Goal: Task Accomplishment & Management: Manage account settings

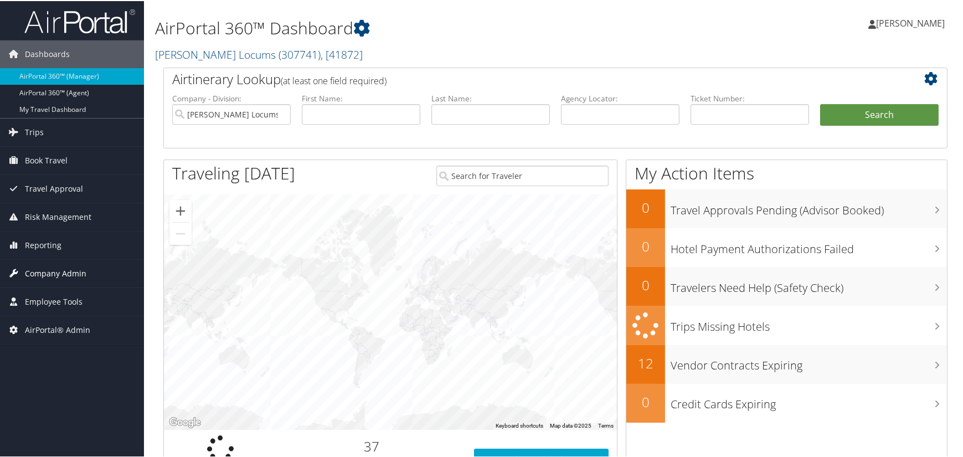
click at [47, 266] on span "Company Admin" at bounding box center [55, 273] width 61 height 28
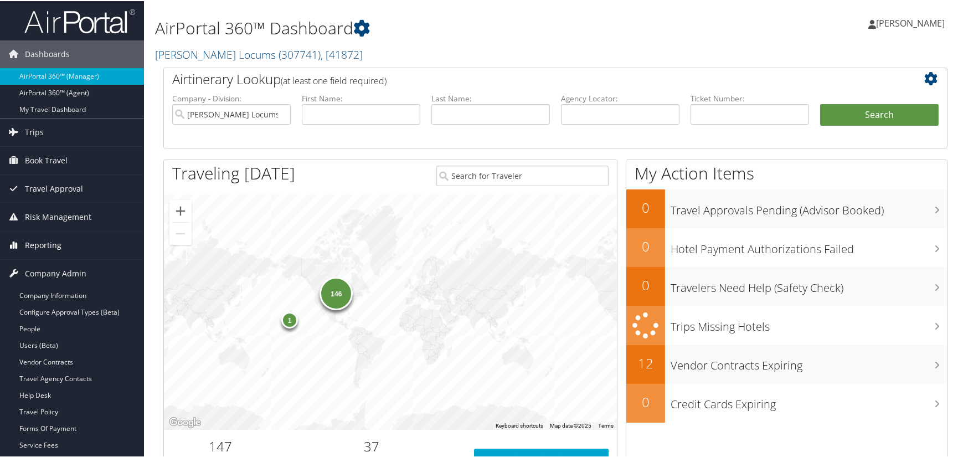
click at [56, 242] on span "Reporting" at bounding box center [43, 244] width 37 height 28
click at [54, 211] on span "Risk Management" at bounding box center [58, 216] width 66 height 28
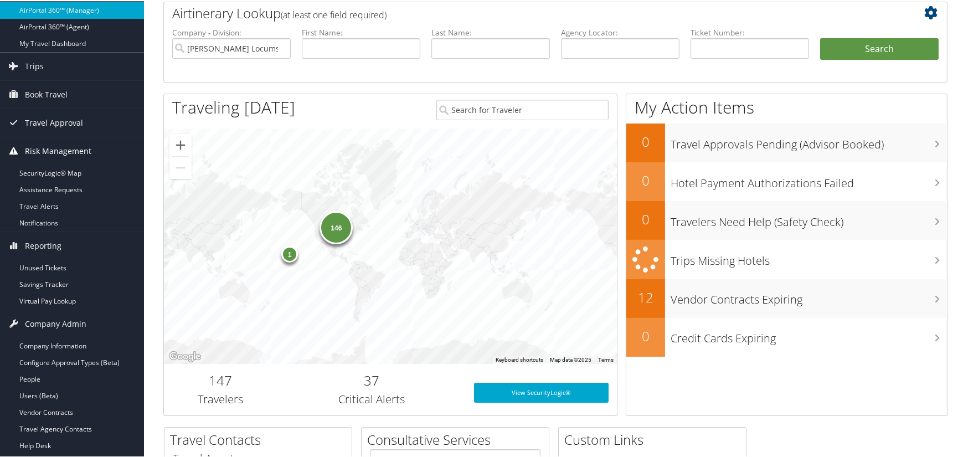
scroll to position [277, 0]
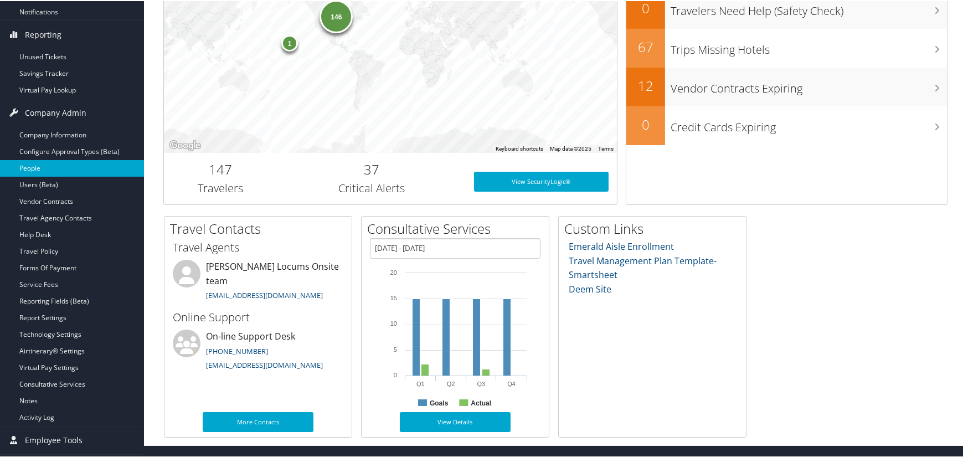
click at [30, 163] on link "People" at bounding box center [72, 167] width 144 height 17
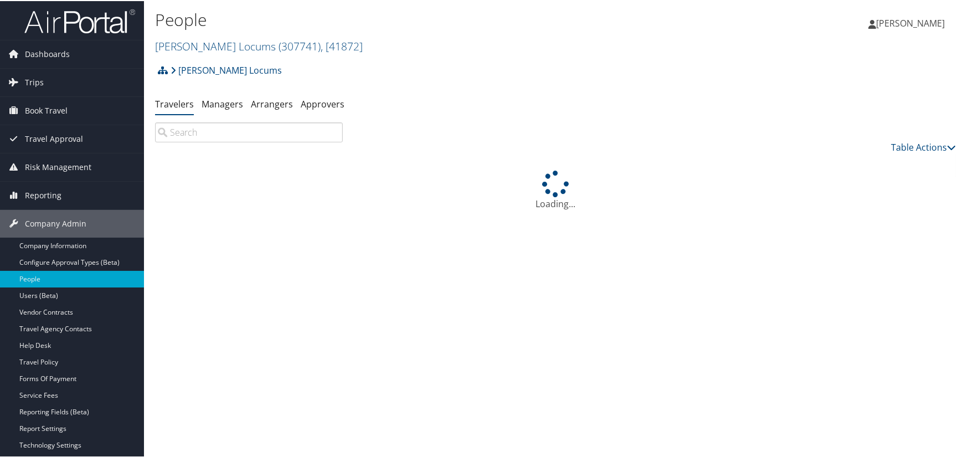
click at [212, 129] on input "search" at bounding box center [249, 131] width 188 height 20
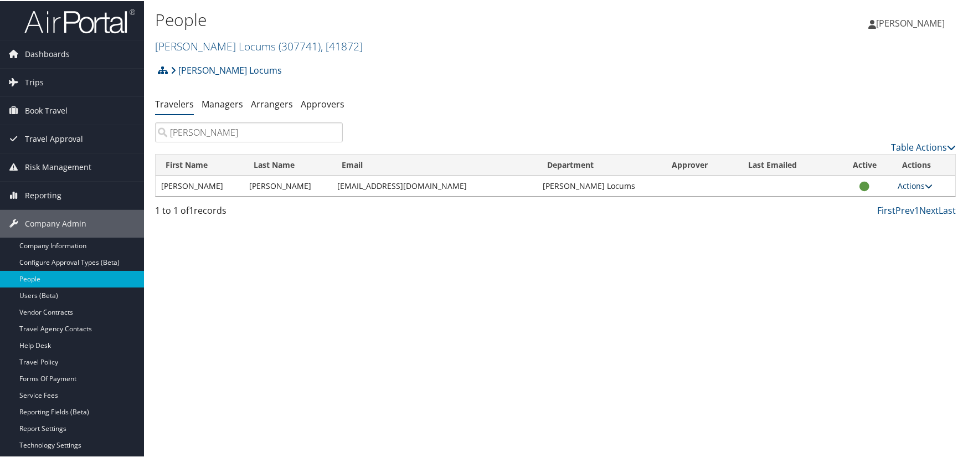
type input "lionberger"
click at [899, 186] on link "Actions" at bounding box center [915, 184] width 35 height 11
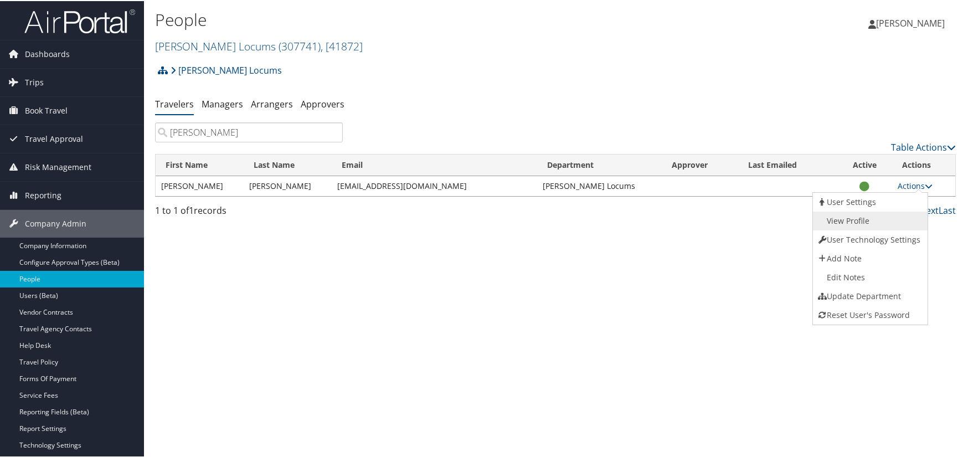
click at [862, 221] on link "View Profile" at bounding box center [869, 219] width 112 height 19
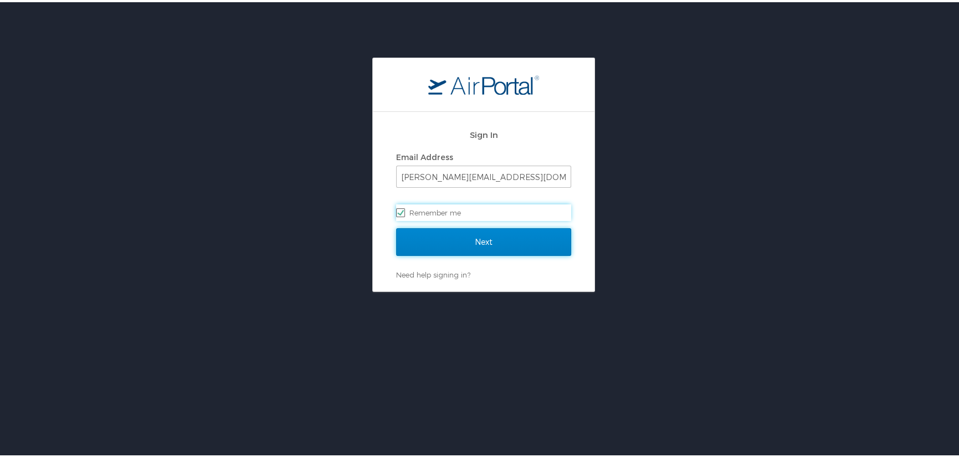
click at [457, 236] on input "Next" at bounding box center [483, 240] width 175 height 28
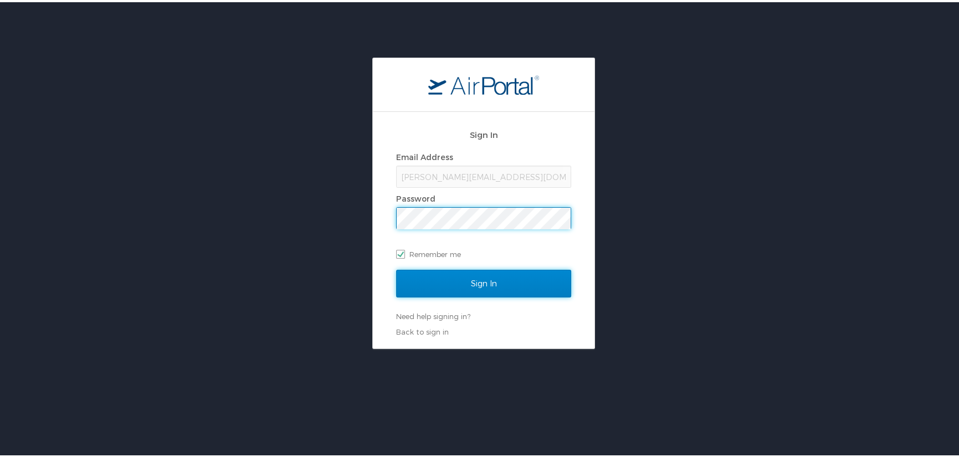
click at [482, 274] on input "Sign In" at bounding box center [483, 281] width 175 height 28
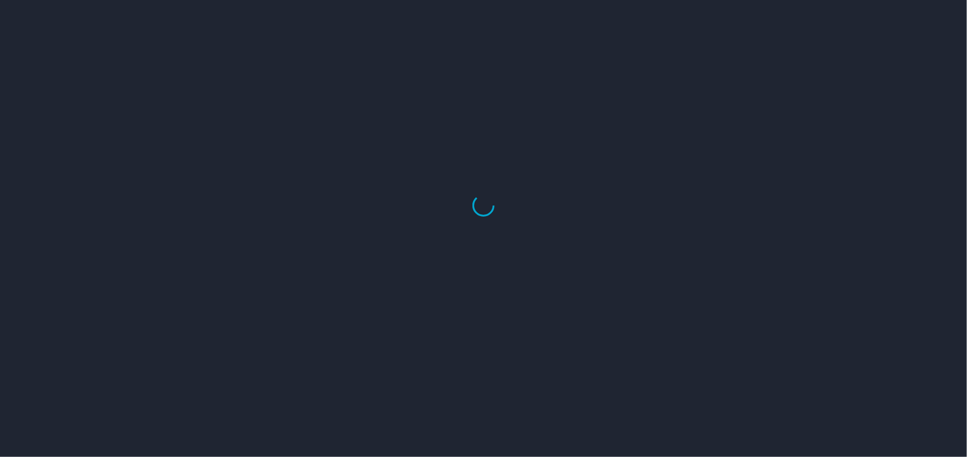
select select "US"
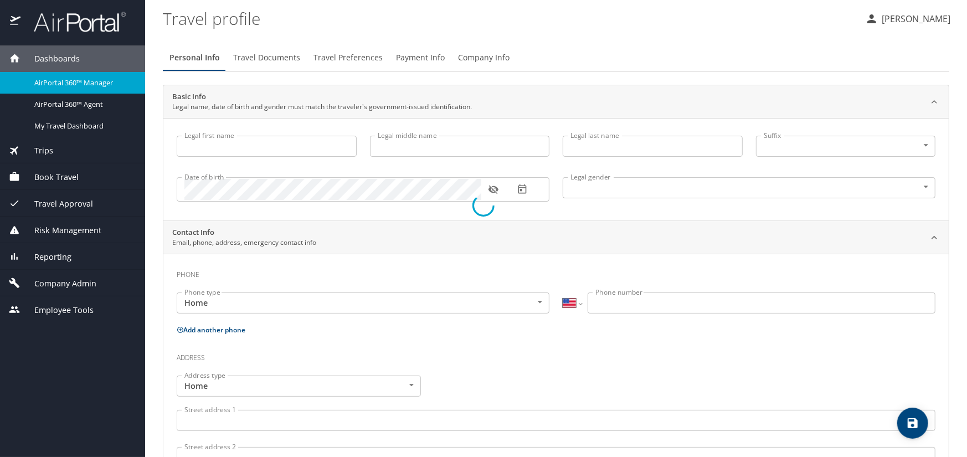
select select "US"
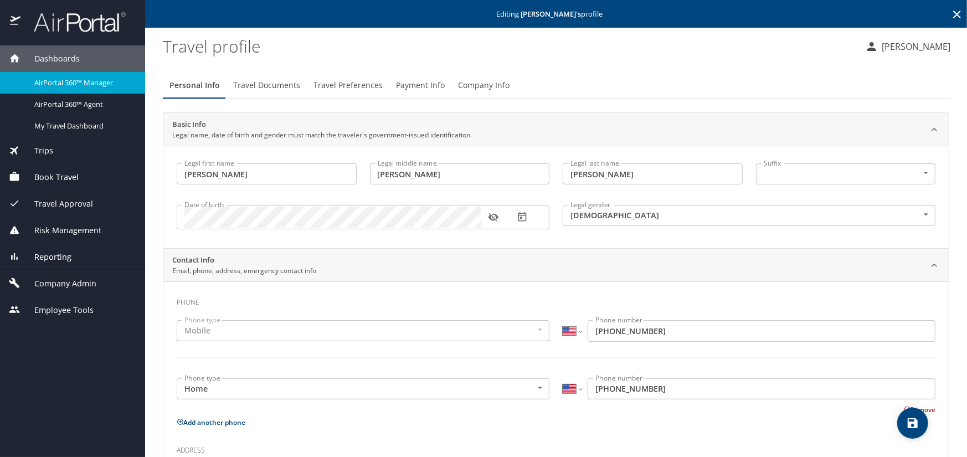
type input "[PERSON_NAME]"
type input "[DEMOGRAPHIC_DATA]"
